Goal: Transaction & Acquisition: Download file/media

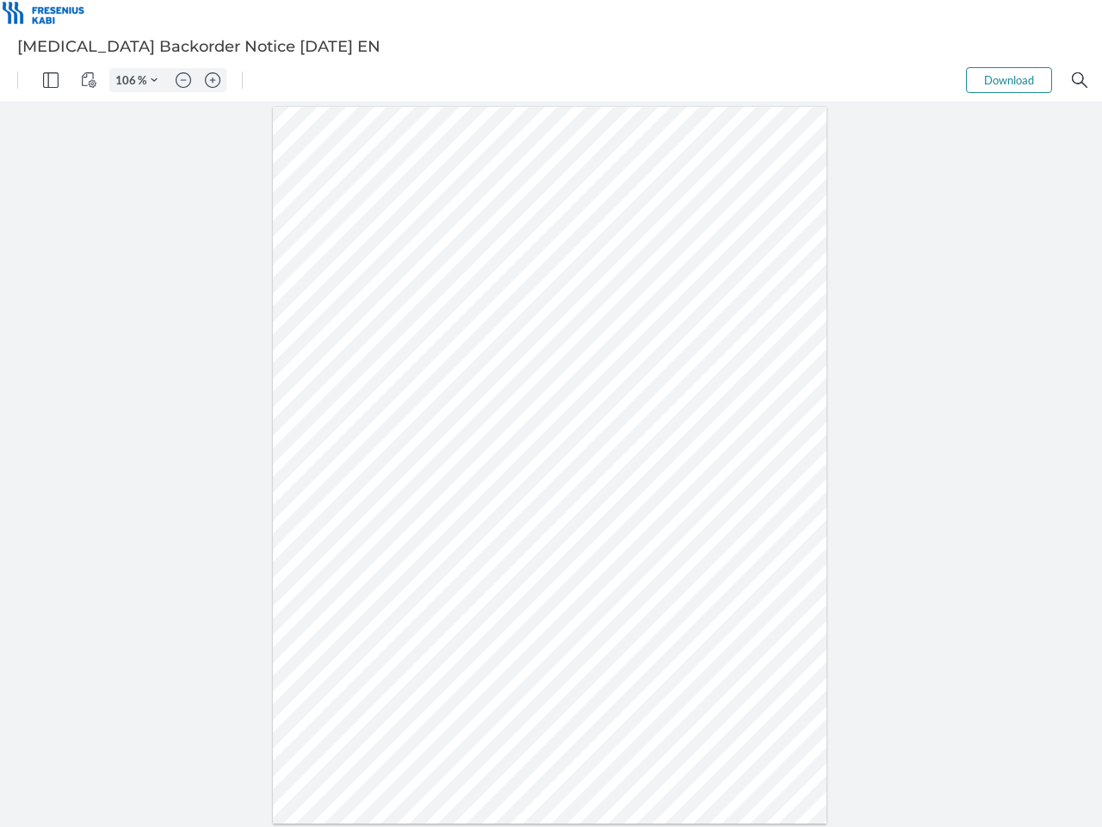
click at [51, 80] on img "Panel" at bounding box center [50, 79] width 15 height 15
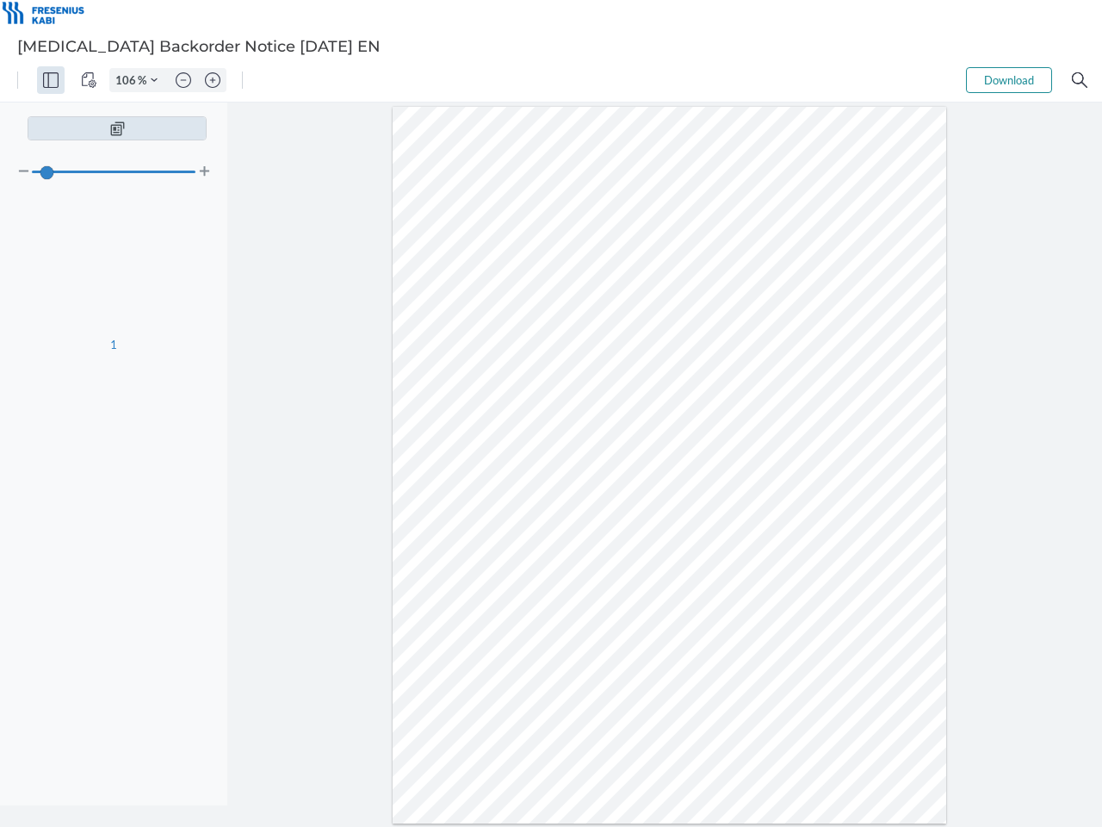
click at [89, 80] on img "View Controls" at bounding box center [88, 79] width 15 height 15
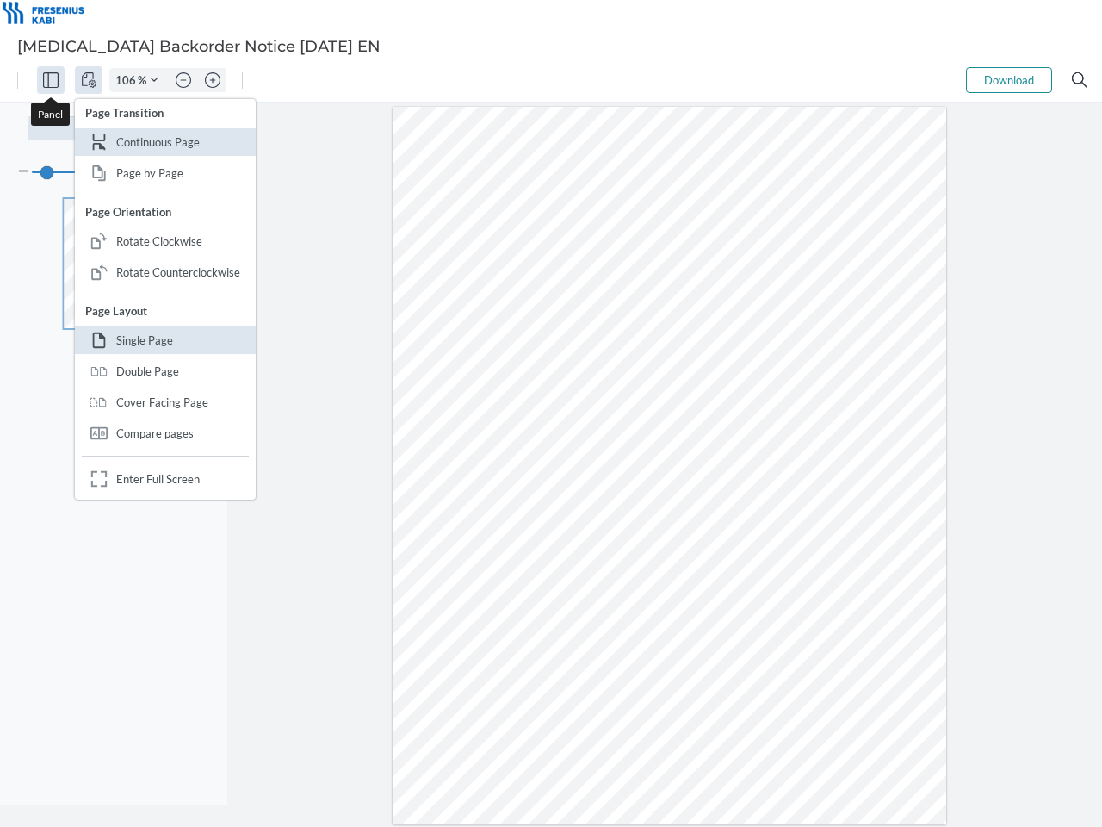
click at [128, 80] on input "106" at bounding box center [124, 79] width 28 height 15
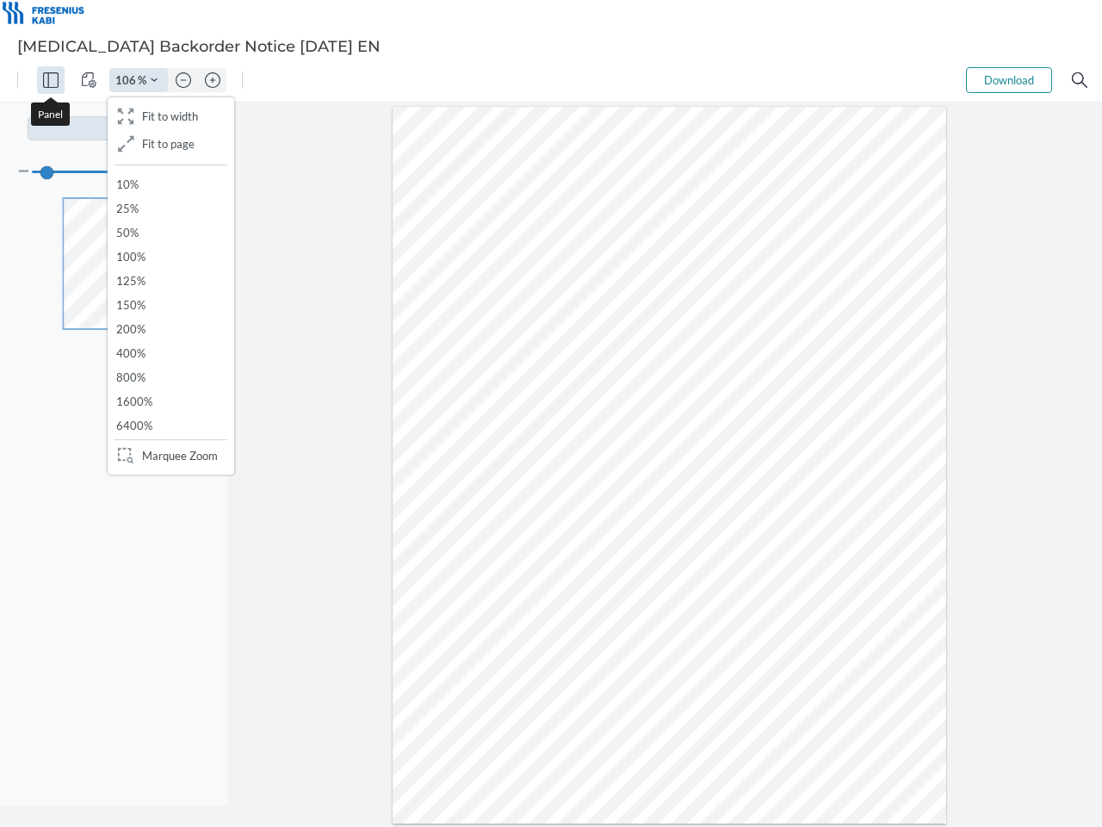
click at [154, 80] on img "Zoom Controls" at bounding box center [154, 80] width 7 height 7
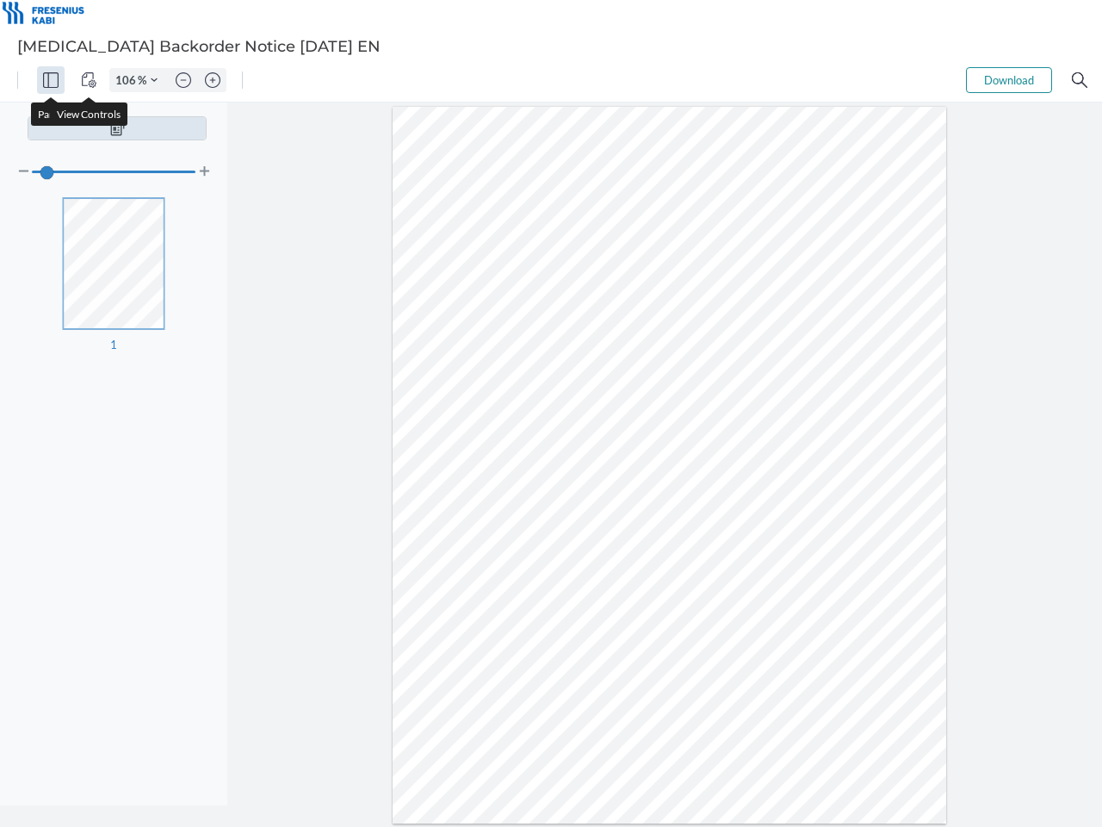
click at [183, 80] on img "Zoom out" at bounding box center [183, 79] width 15 height 15
click at [213, 80] on img "Zoom in" at bounding box center [212, 79] width 15 height 15
type input "106"
click at [1009, 80] on button "Download" at bounding box center [1009, 80] width 86 height 26
click at [1080, 80] on img "Search" at bounding box center [1079, 79] width 15 height 15
